Goal: Task Accomplishment & Management: Manage account settings

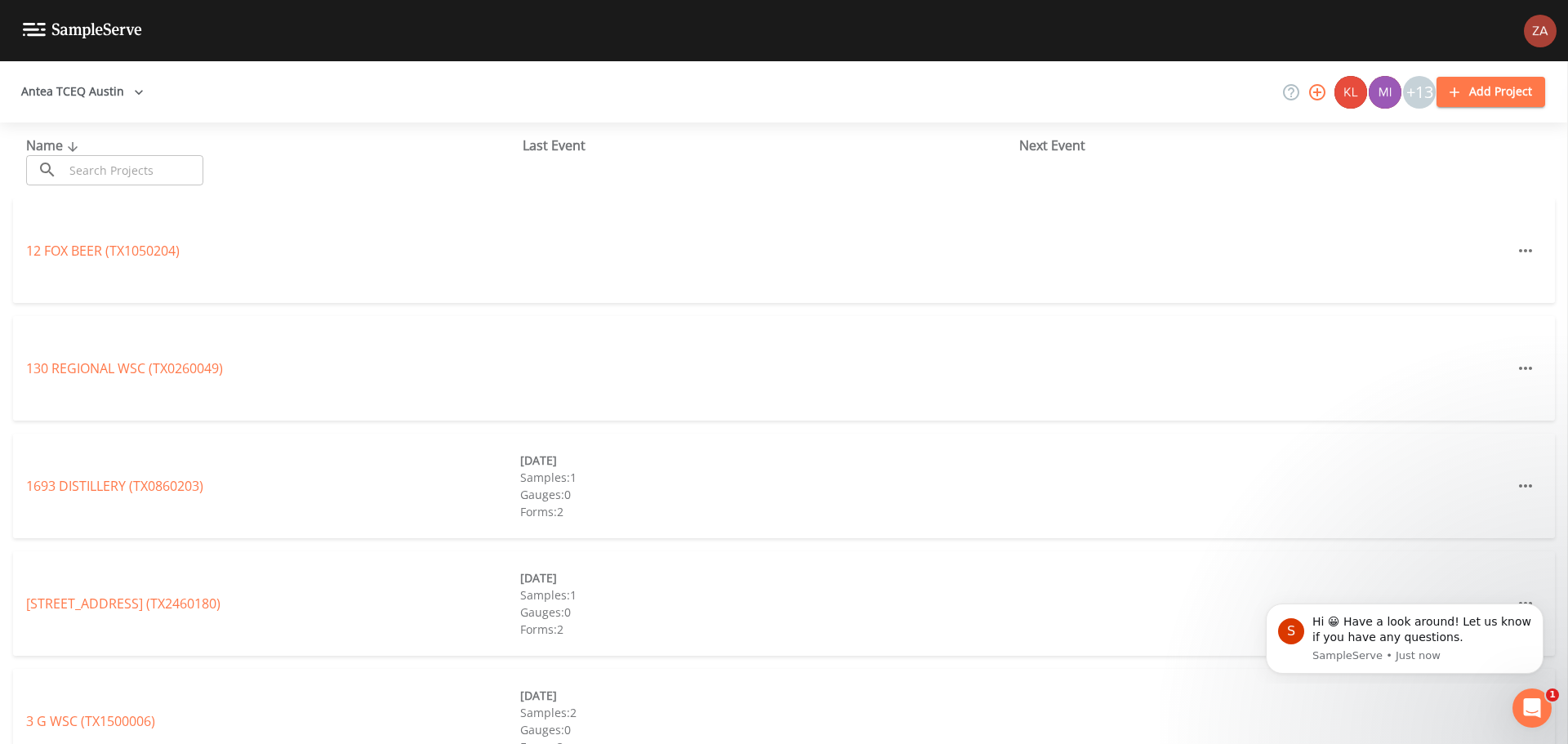
click at [84, 82] on button "Antea TCEQ Austin" at bounding box center [82, 91] width 135 height 30
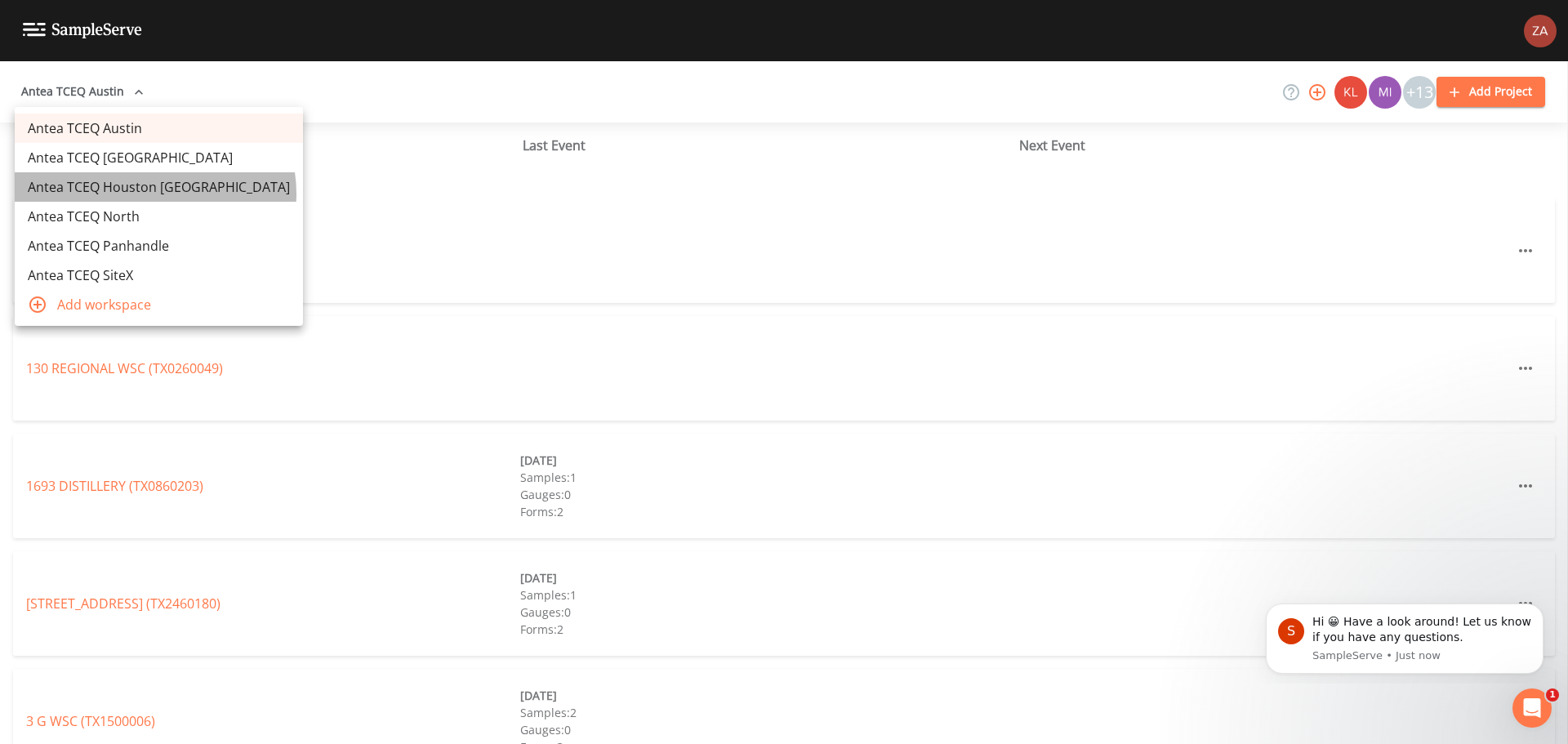
click at [154, 193] on link "Antea TCEQ Houston [GEOGRAPHIC_DATA]" at bounding box center [158, 186] width 289 height 30
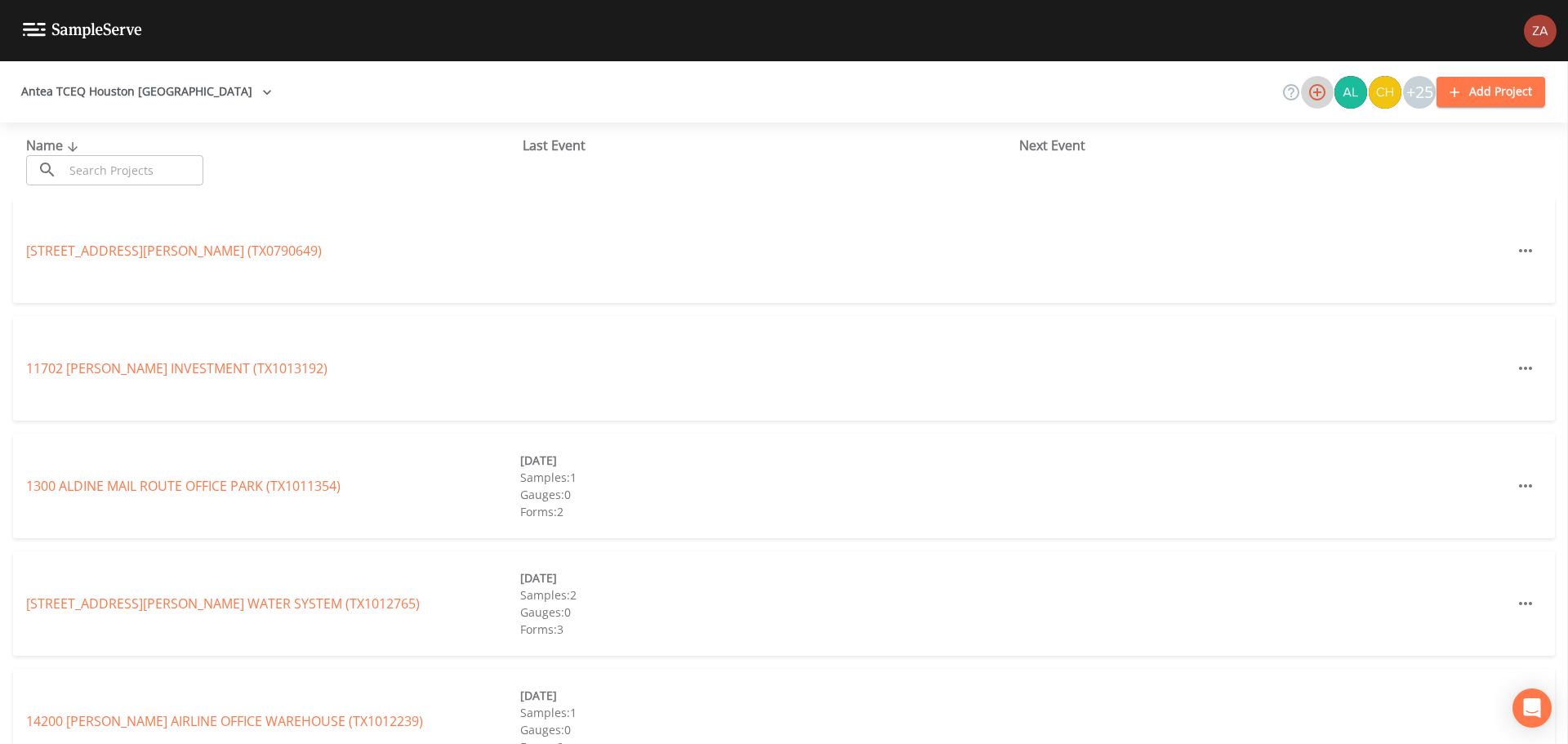
click at [1324, 90] on icon "button" at bounding box center [1317, 92] width 20 height 20
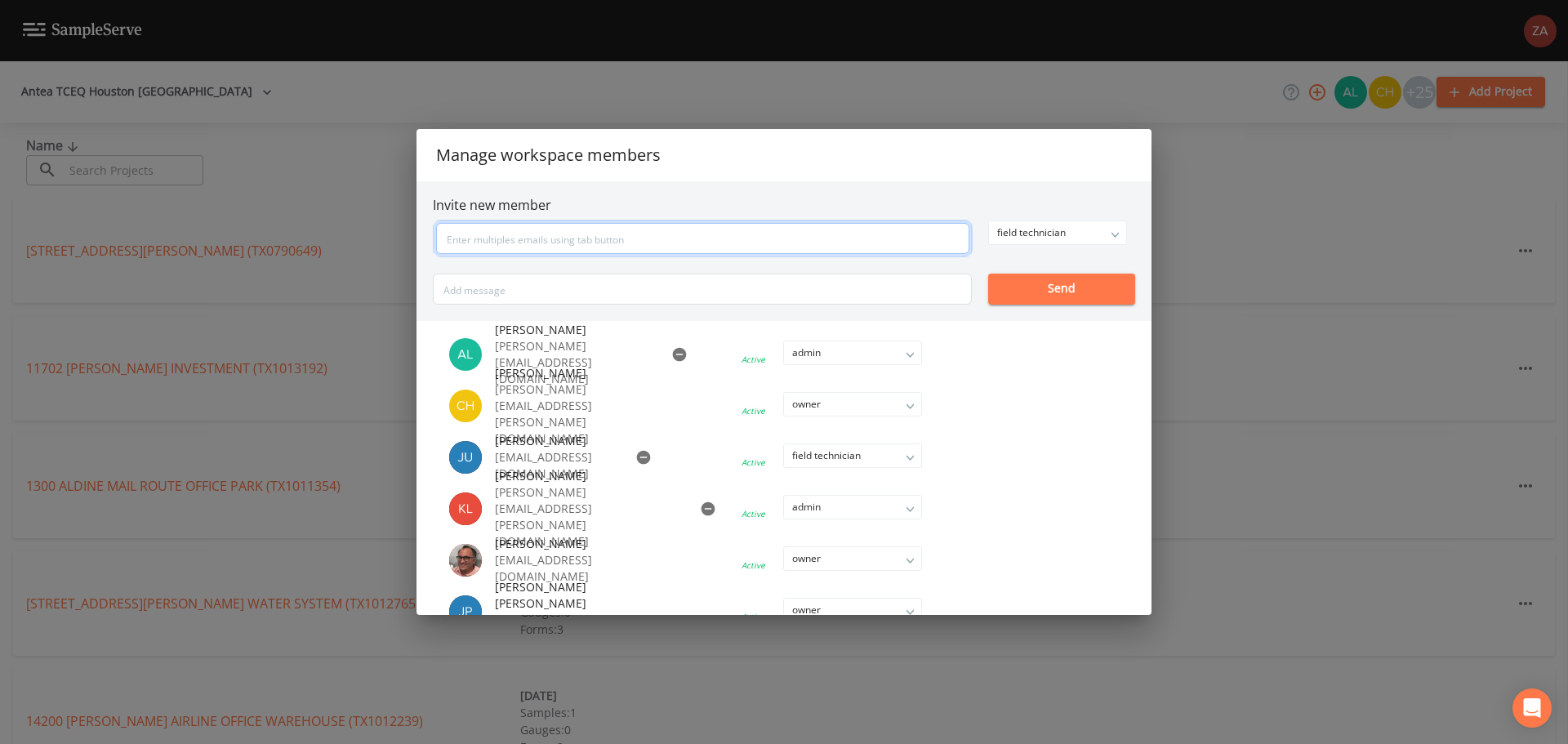
click at [704, 226] on input "text" at bounding box center [703, 238] width 533 height 31
type input "[EMAIL_ADDRESS][DOMAIN_NAME]"
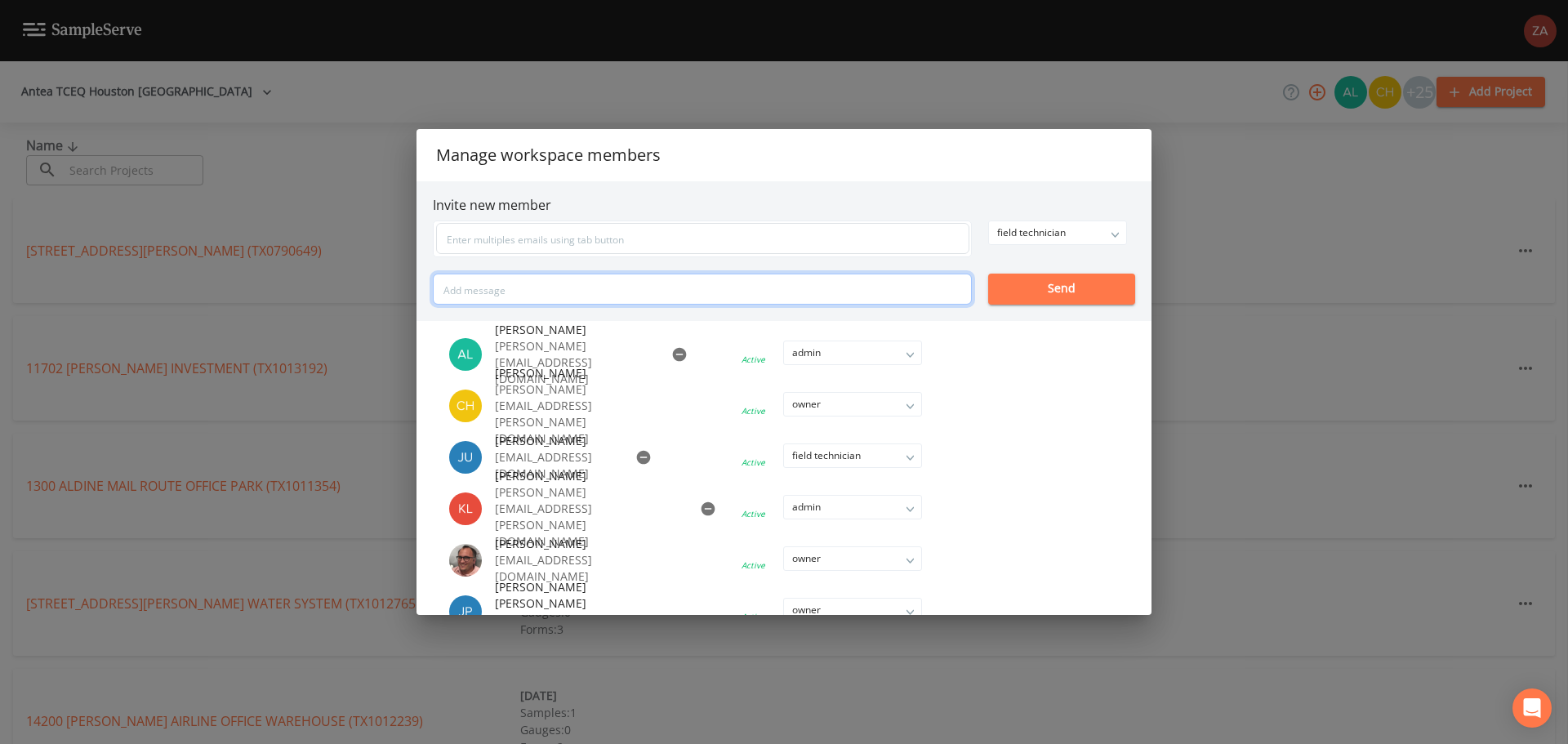
click at [746, 279] on div "field technician owner admin field technician Send" at bounding box center [784, 262] width 703 height 84
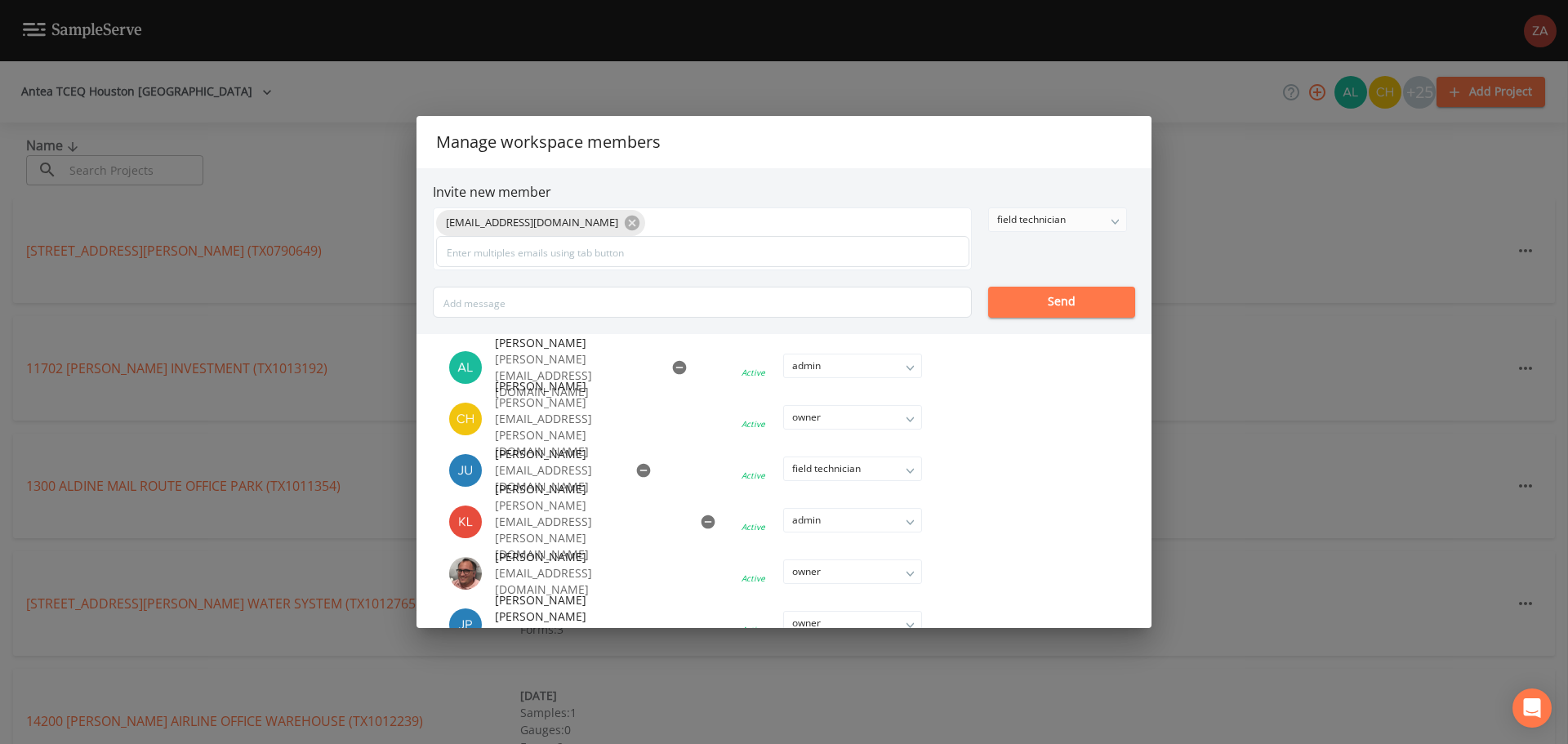
click at [1037, 210] on div "field technician" at bounding box center [1057, 220] width 137 height 23
click at [1025, 276] on button "admin" at bounding box center [1056, 277] width 137 height 25
click at [1025, 302] on button "Send" at bounding box center [1061, 302] width 147 height 31
